Goal: Share content: Share content

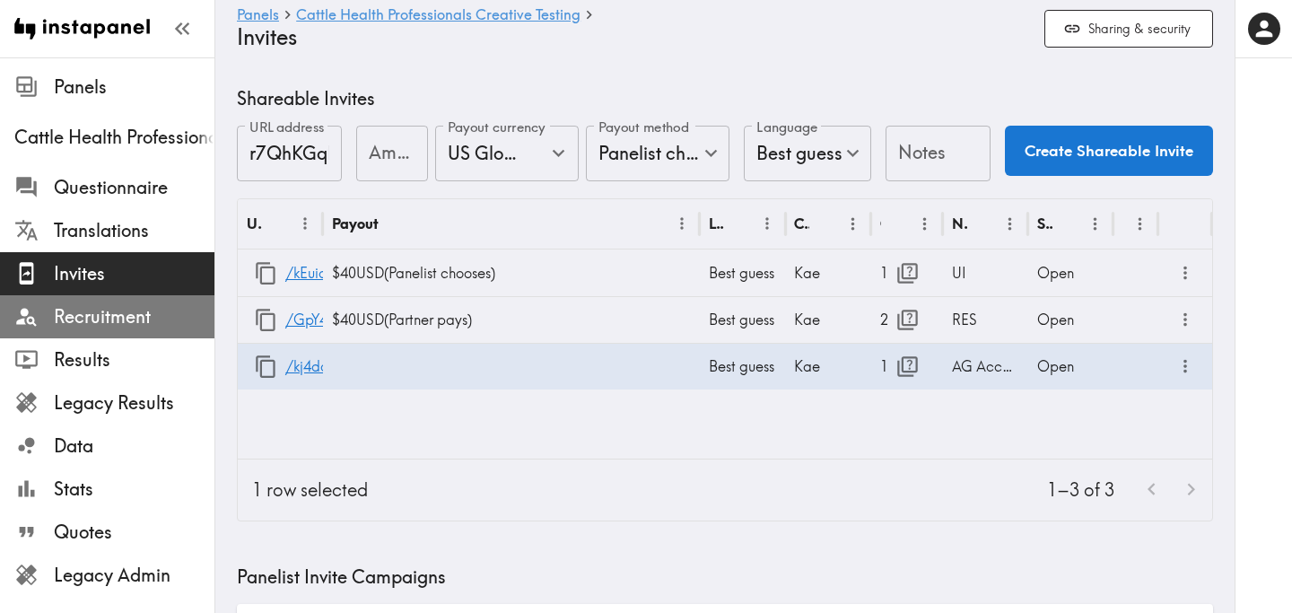
click at [138, 310] on span "Recruitment" at bounding box center [134, 316] width 161 height 25
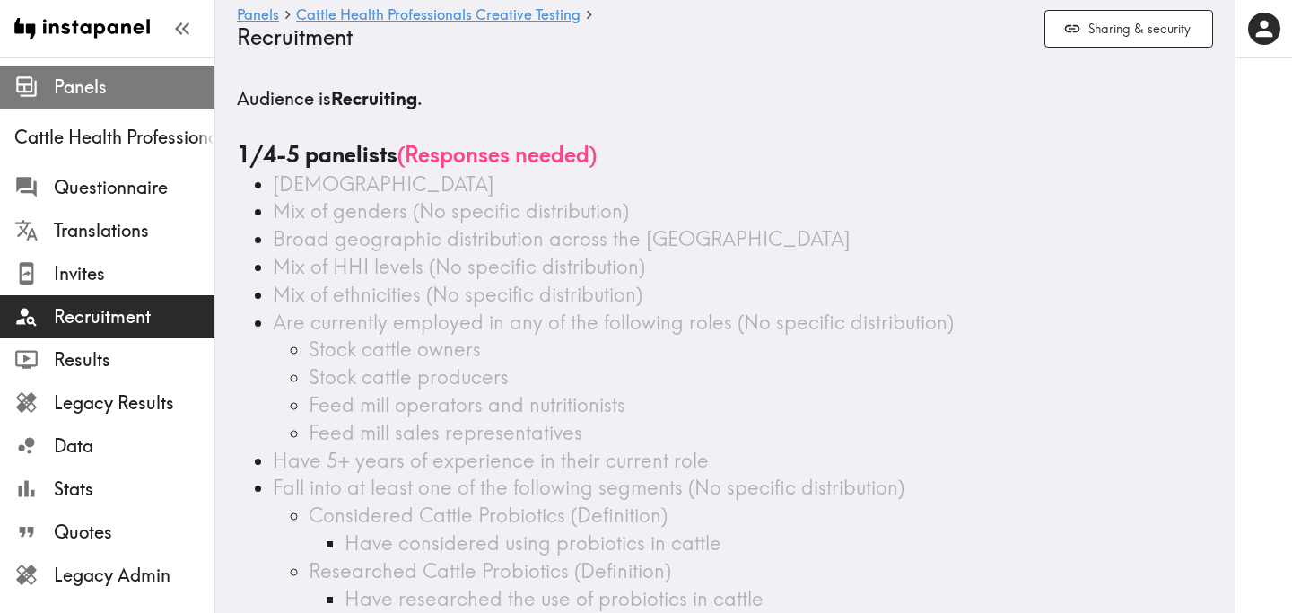
click at [109, 98] on span "Panels" at bounding box center [134, 86] width 161 height 25
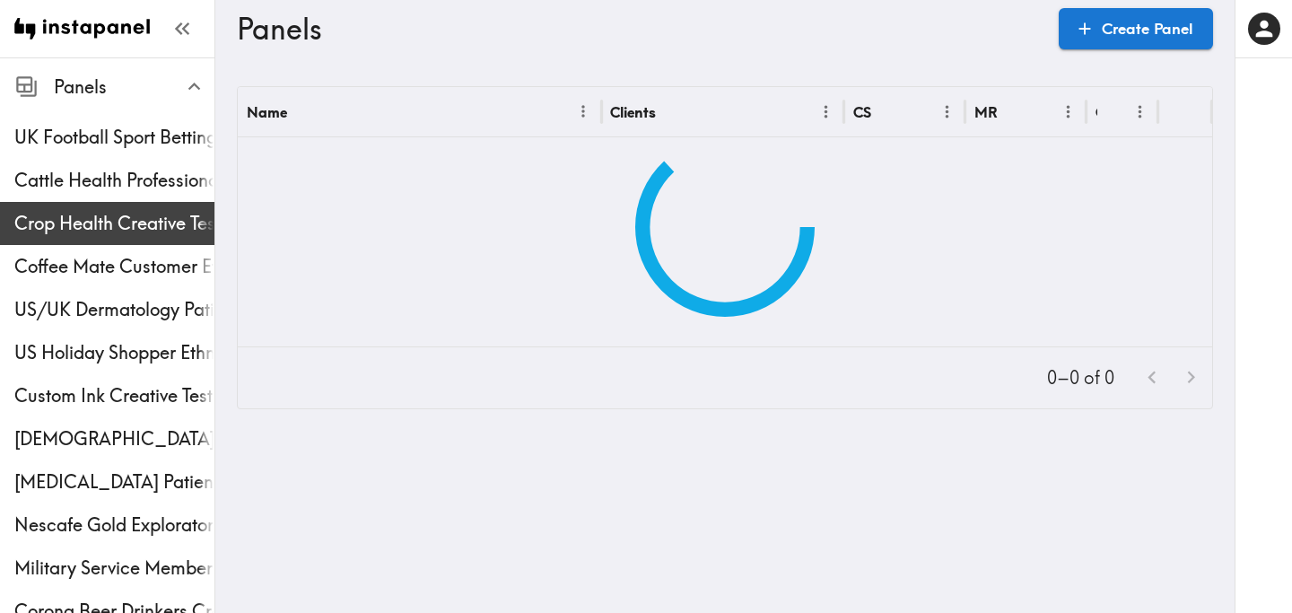
click at [117, 210] on span "Crop Health Creative Testing" at bounding box center [114, 223] width 200 height 32
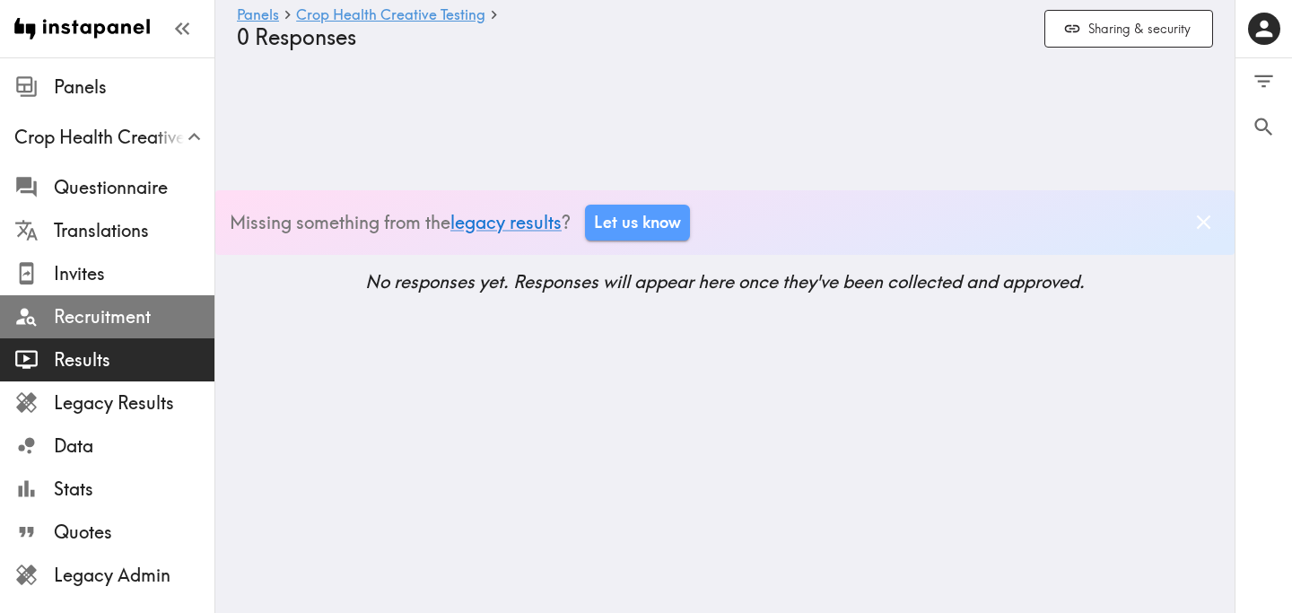
click at [122, 324] on span "Recruitment" at bounding box center [134, 316] width 161 height 25
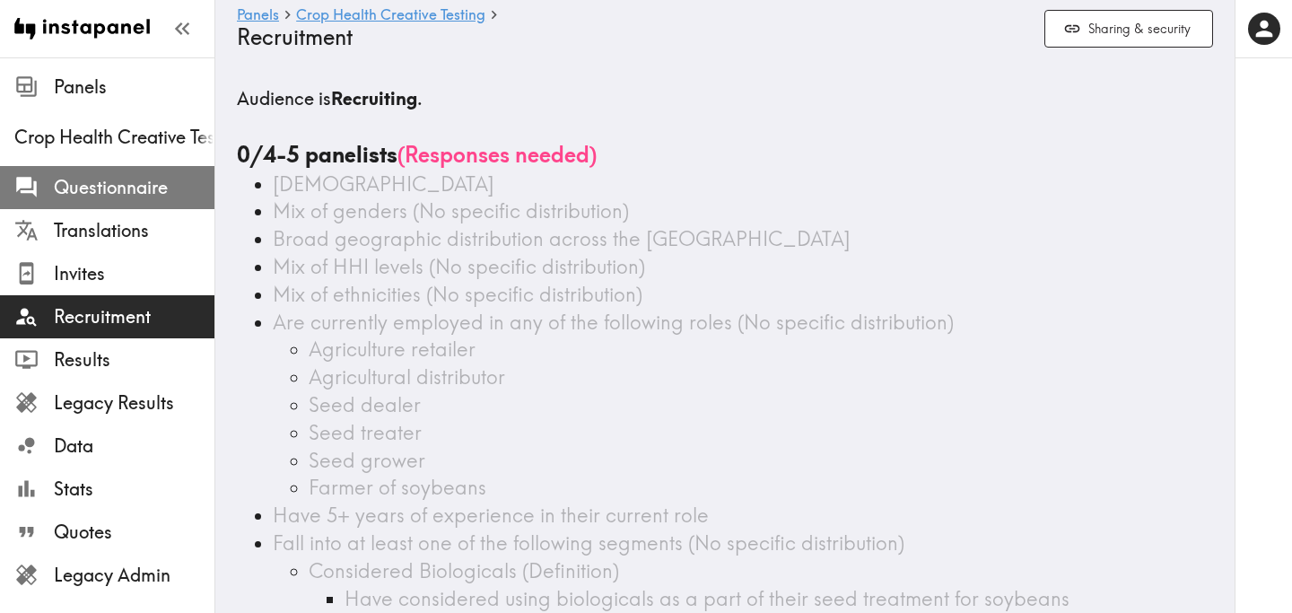
click at [161, 198] on span "Questionnaire" at bounding box center [134, 187] width 161 height 25
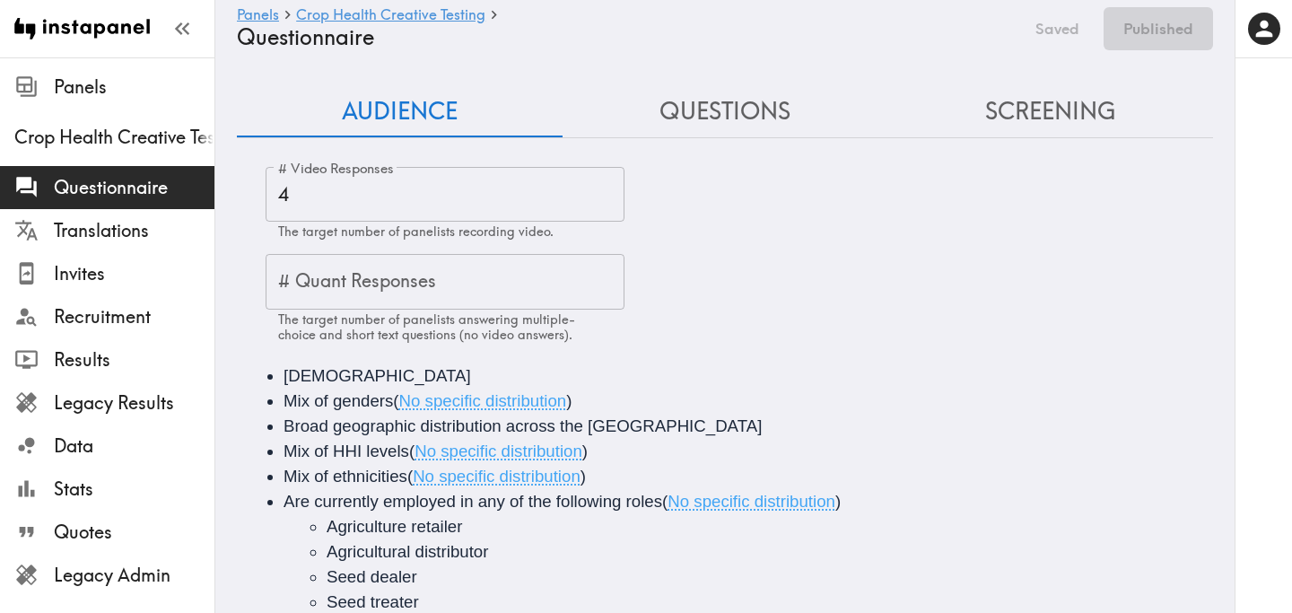
scroll to position [301, 0]
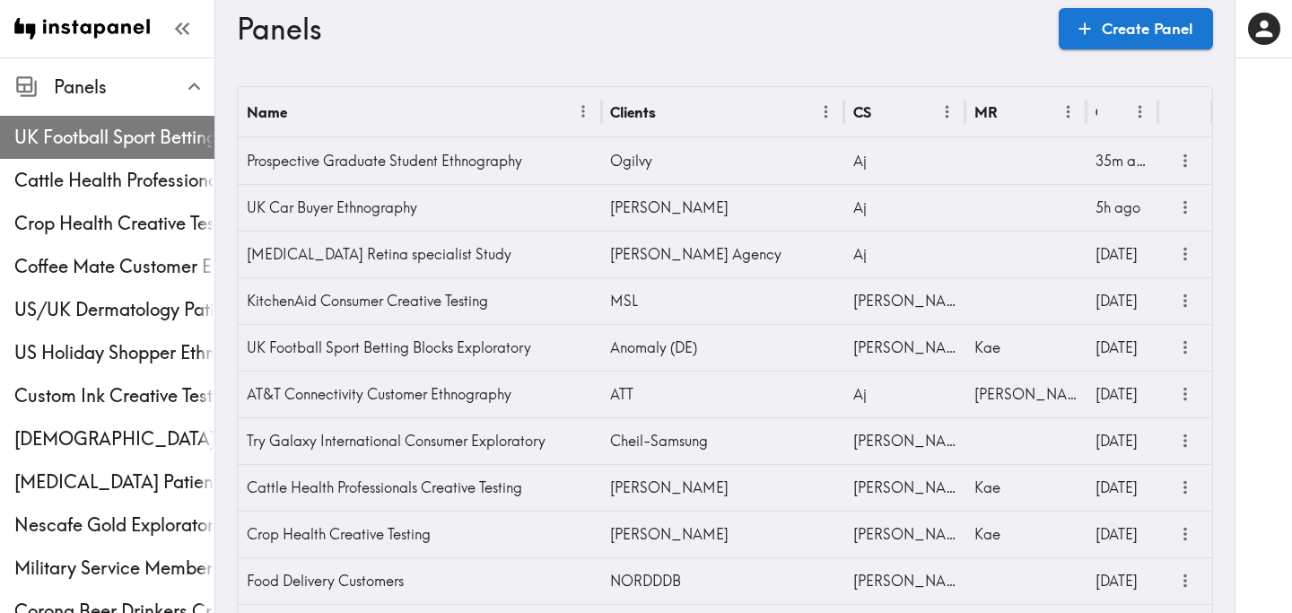
click at [119, 124] on span "UK Football Sport Betting Blocks Exploratory" at bounding box center [114, 137] width 200 height 32
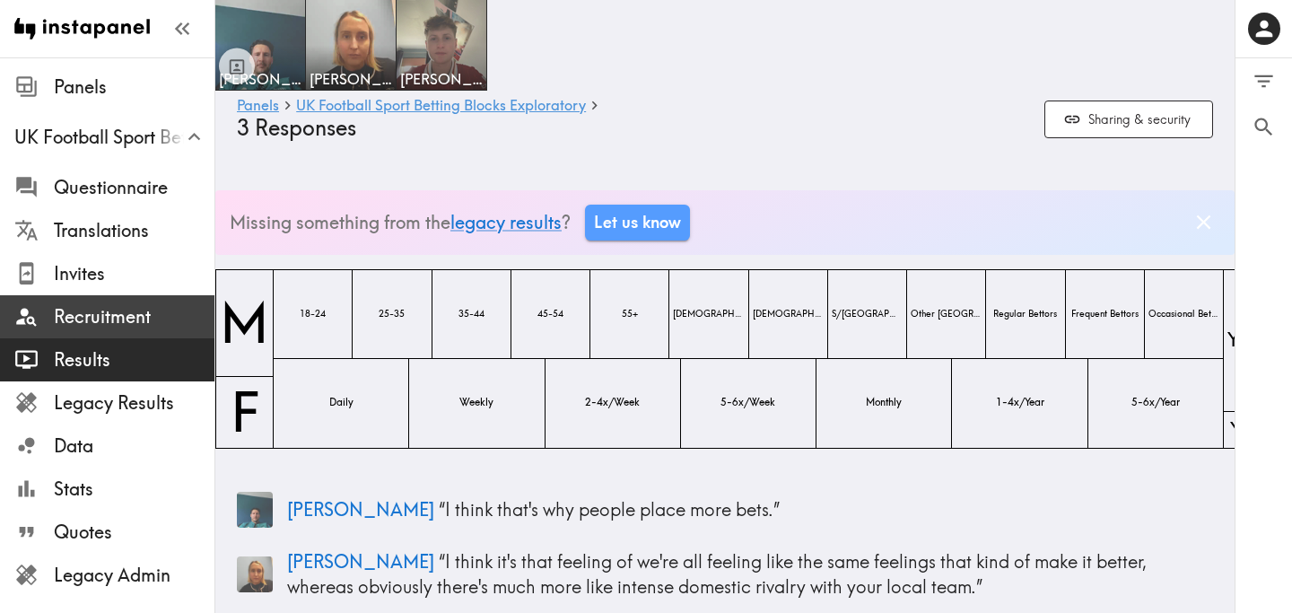
click at [120, 316] on span "Recruitment" at bounding box center [134, 316] width 161 height 25
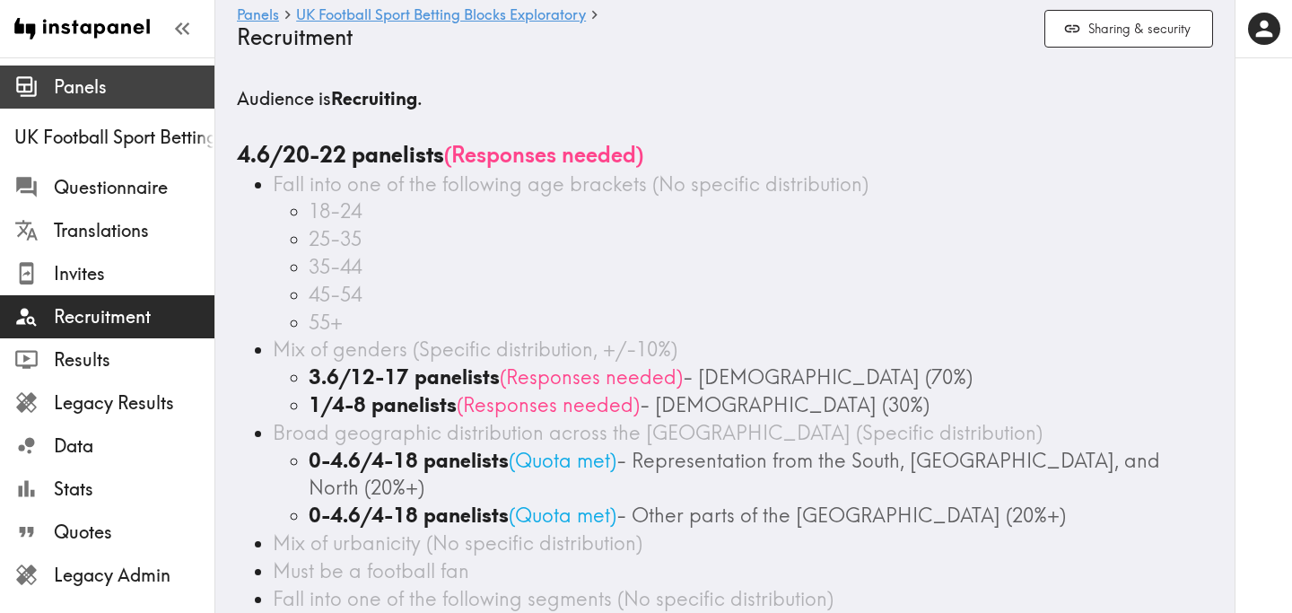
click at [80, 89] on span "Panels" at bounding box center [134, 86] width 161 height 25
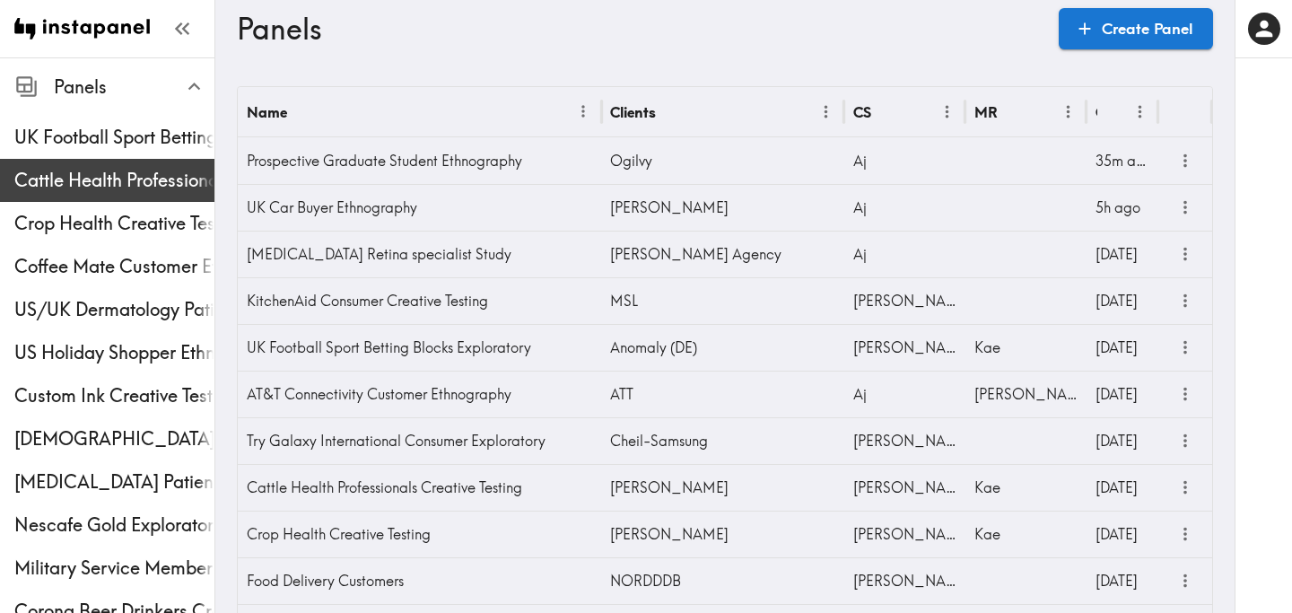
click at [84, 166] on span "Cattle Health Professionals Creative Testing" at bounding box center [114, 180] width 200 height 32
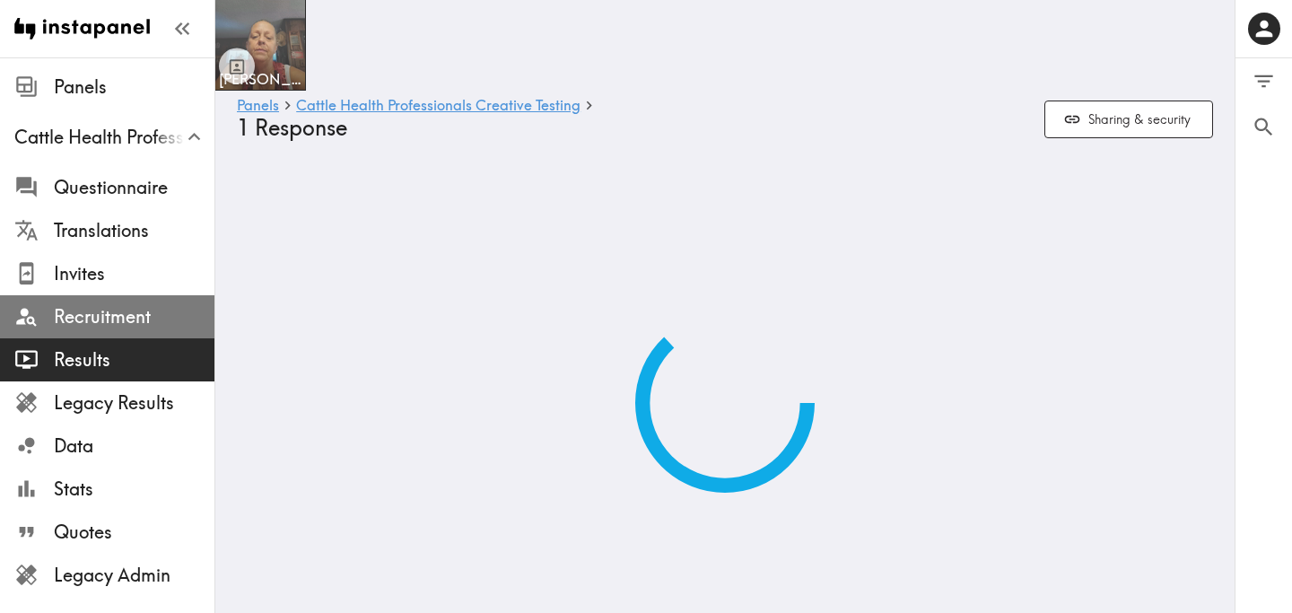
click at [122, 325] on span "Recruitment" at bounding box center [134, 316] width 161 height 25
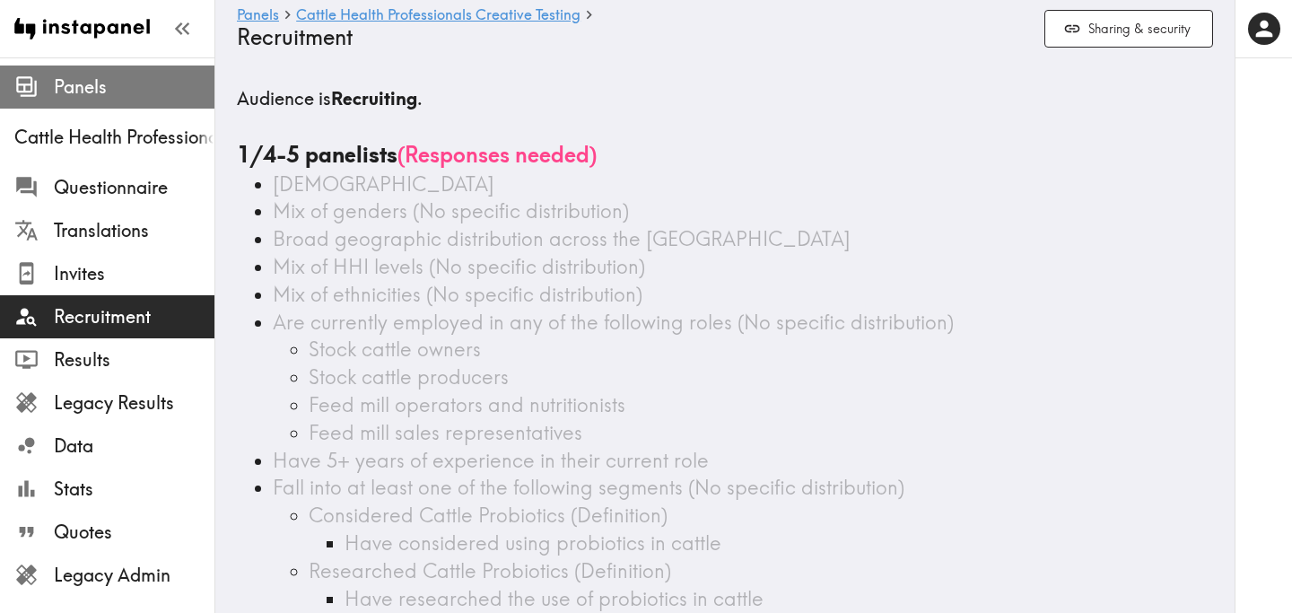
click at [125, 93] on span "Panels" at bounding box center [134, 86] width 161 height 25
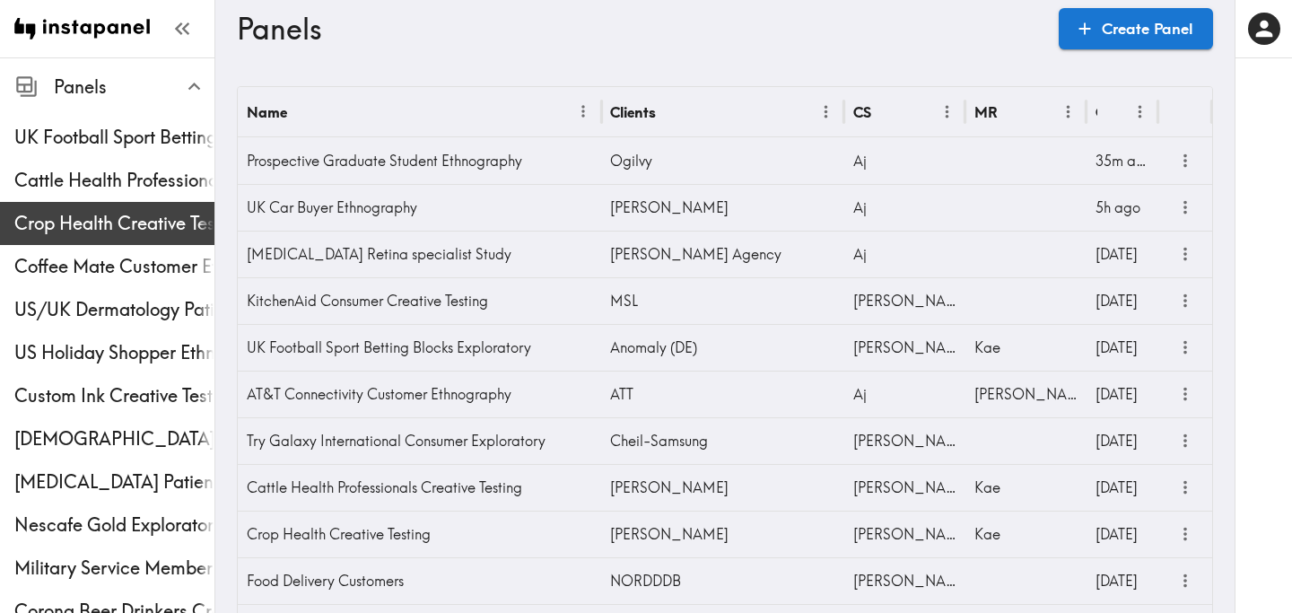
click at [109, 240] on div "Crop Health Creative Testing" at bounding box center [107, 223] width 214 height 47
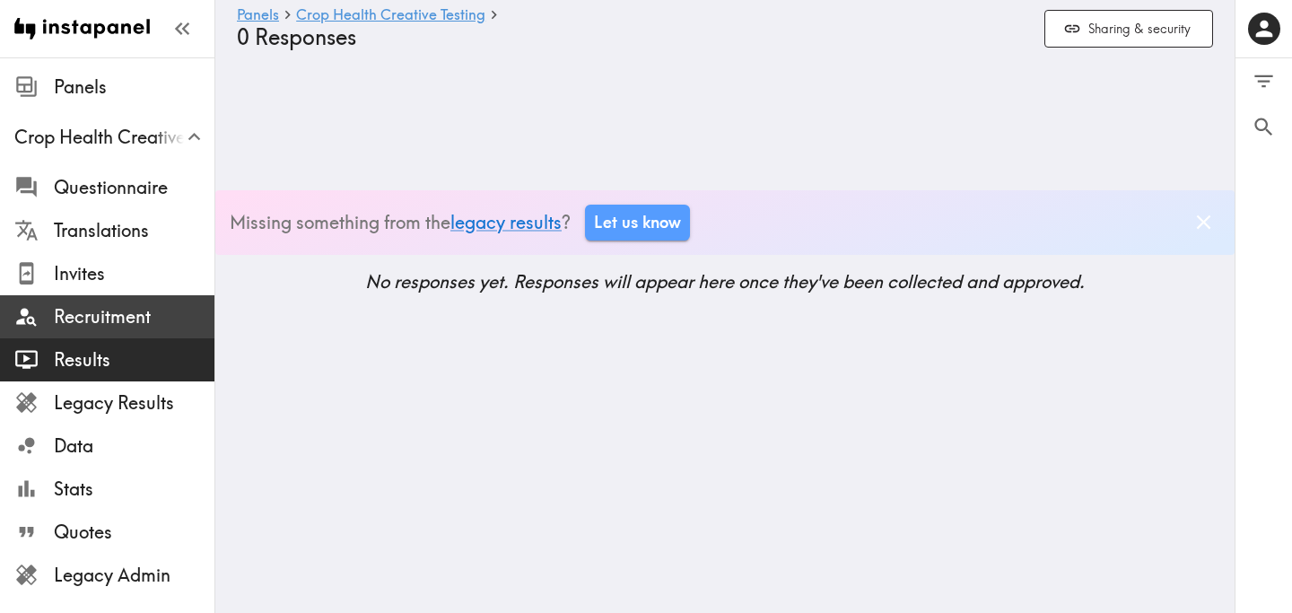
click at [139, 319] on span "Recruitment" at bounding box center [134, 316] width 161 height 25
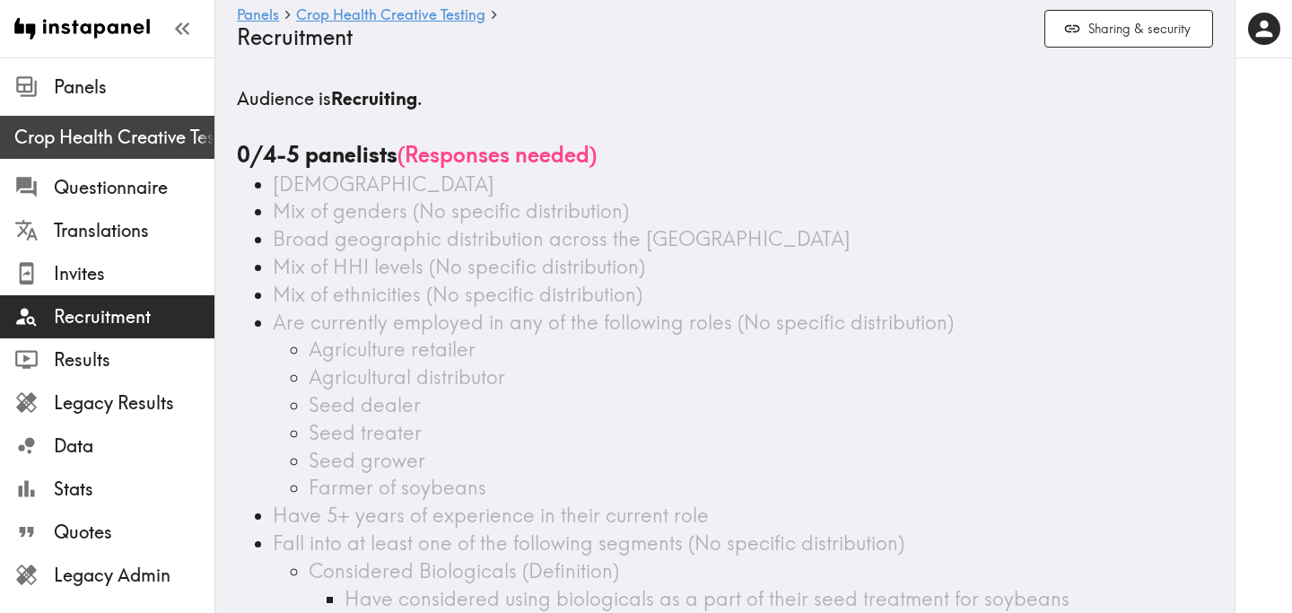
click at [110, 121] on span "Crop Health Creative Testing" at bounding box center [114, 137] width 200 height 32
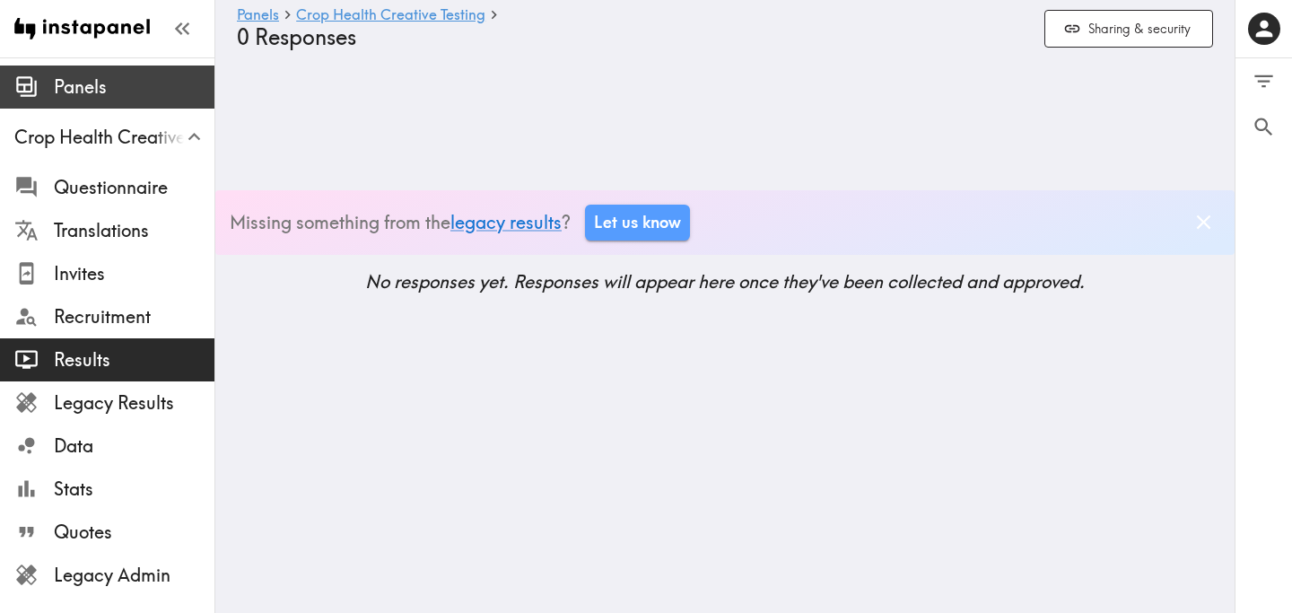
click at [121, 93] on span "Panels" at bounding box center [134, 86] width 161 height 25
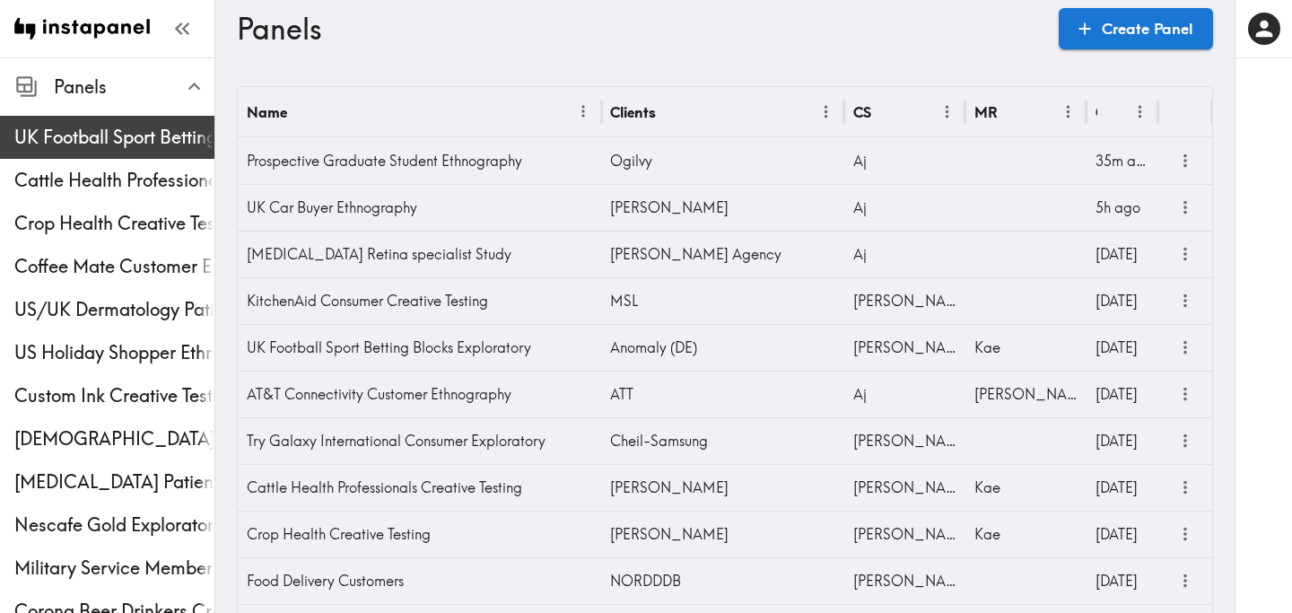
click at [117, 136] on span "UK Football Sport Betting Blocks Exploratory" at bounding box center [114, 137] width 200 height 25
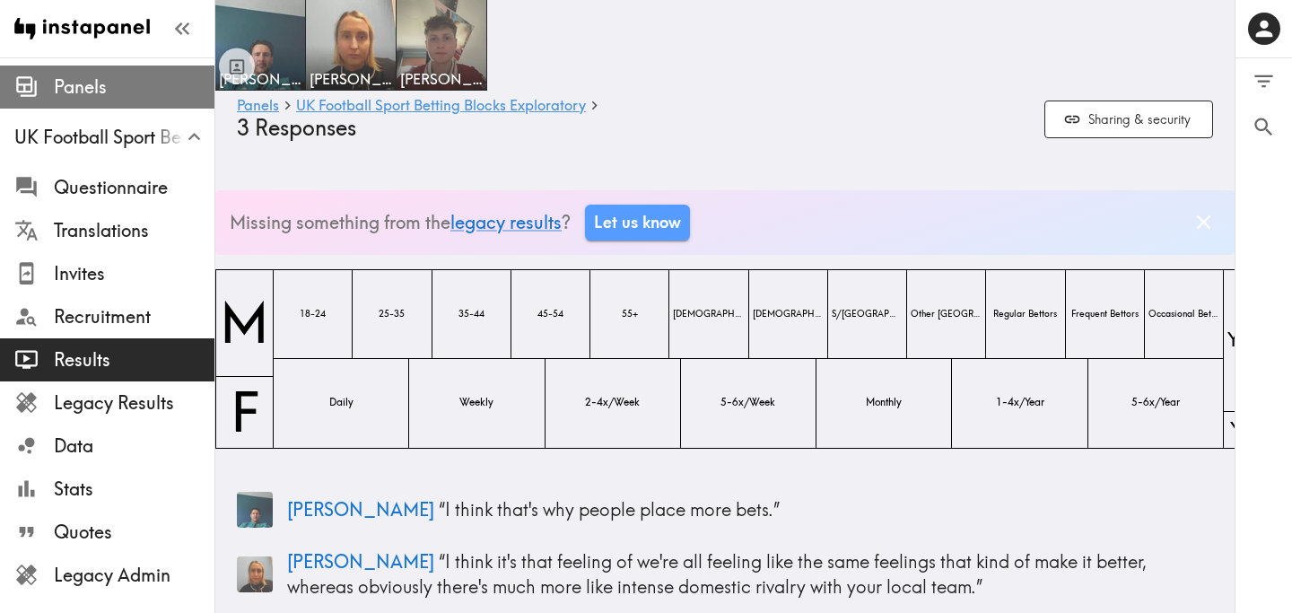
click at [106, 88] on span "Panels" at bounding box center [134, 86] width 161 height 25
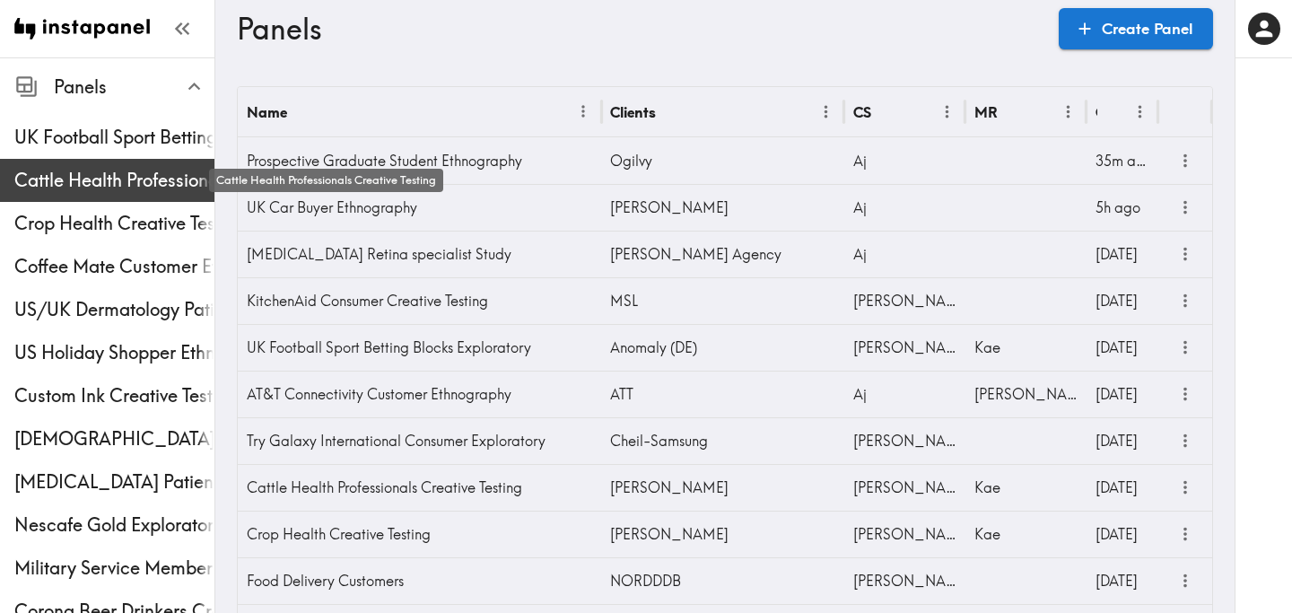
click at [111, 185] on span "Cattle Health Professionals Creative Testing" at bounding box center [114, 180] width 200 height 25
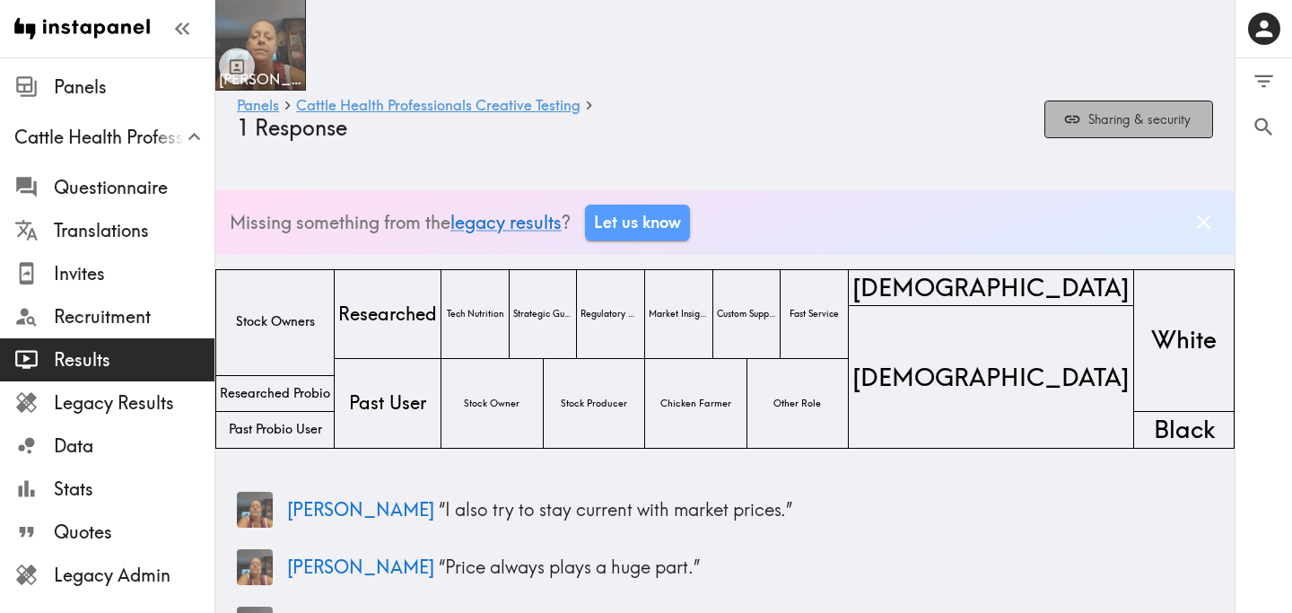
click at [1123, 127] on button "Sharing & security" at bounding box center [1129, 120] width 169 height 39
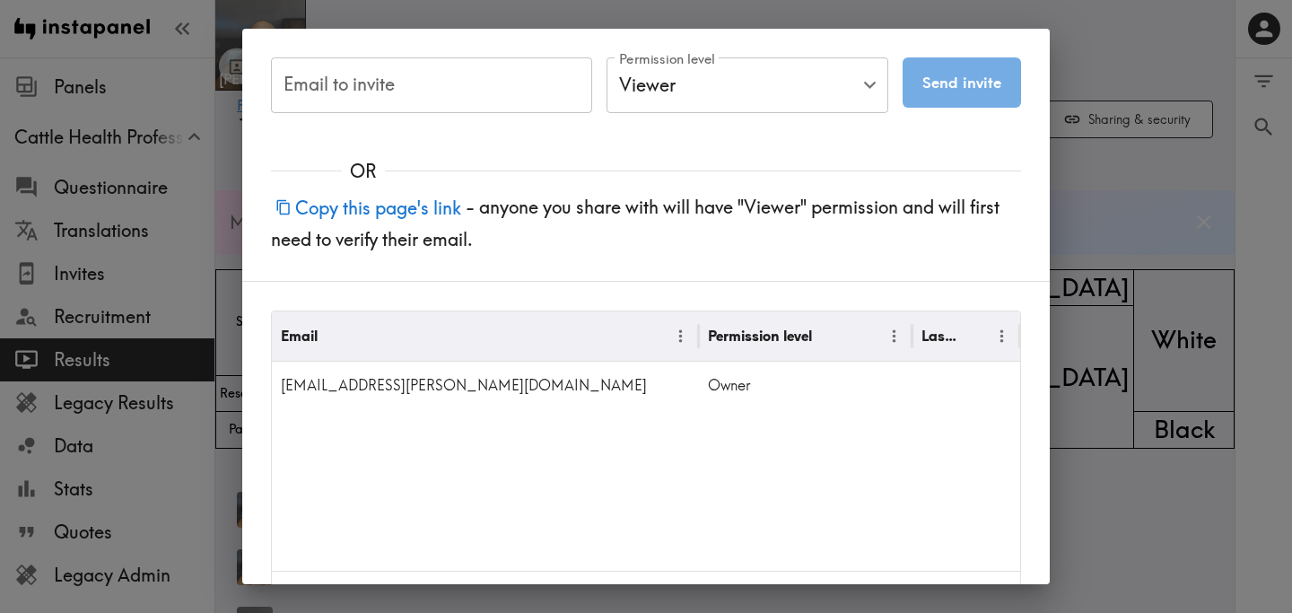
click at [354, 201] on button "Copy this page's link" at bounding box center [368, 207] width 195 height 39
click at [409, 209] on button "Copied this page's link!" at bounding box center [379, 207] width 216 height 39
